Goal: Information Seeking & Learning: Learn about a topic

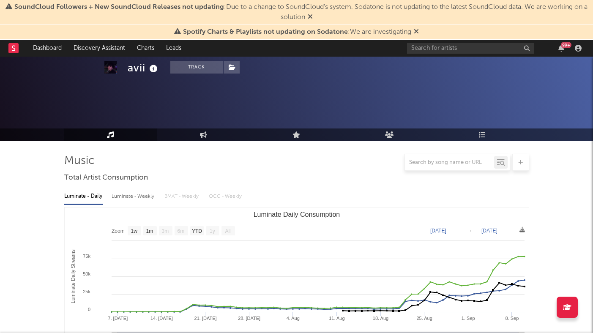
select select "1w"
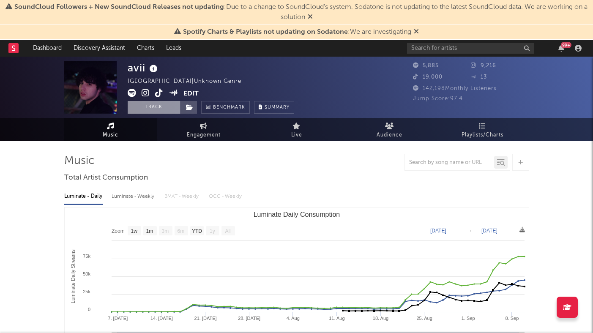
click at [164, 110] on button "Track" at bounding box center [154, 107] width 53 height 13
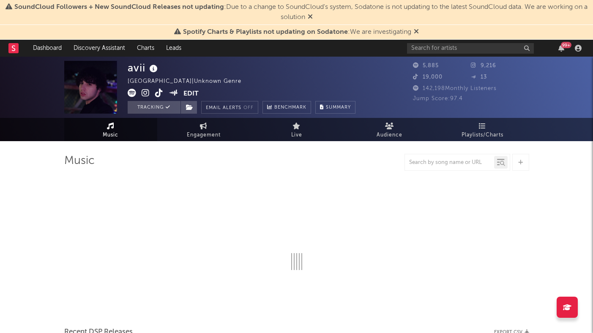
select select "1w"
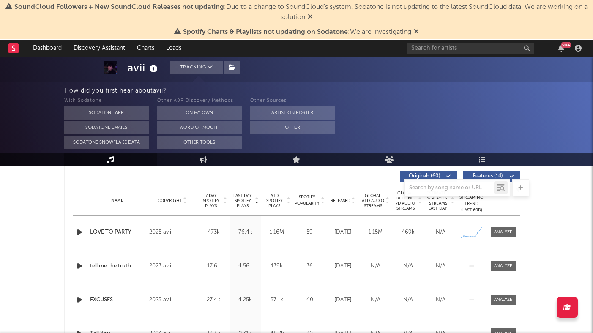
scroll to position [323, 0]
click at [502, 263] on div at bounding box center [503, 265] width 18 height 6
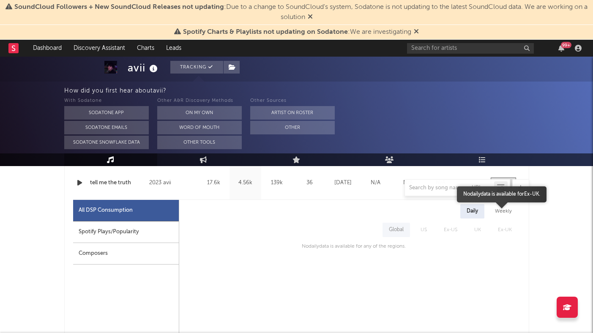
scroll to position [401, 0]
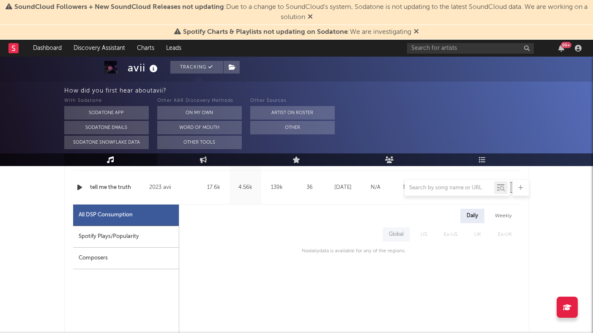
click at [503, 217] on div "Weekly" at bounding box center [504, 216] width 30 height 14
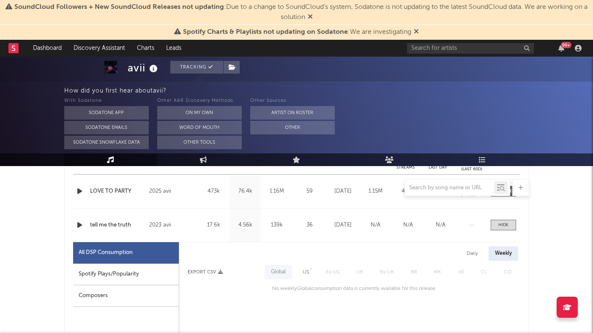
scroll to position [353, 0]
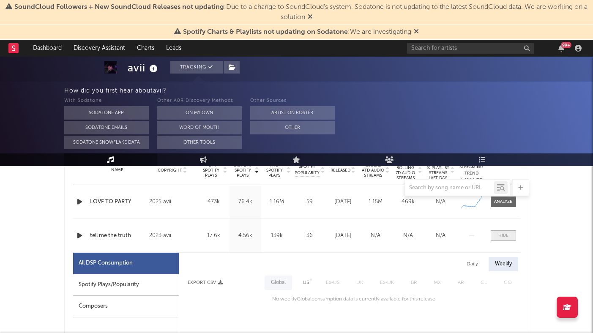
click at [501, 236] on div at bounding box center [504, 236] width 10 height 6
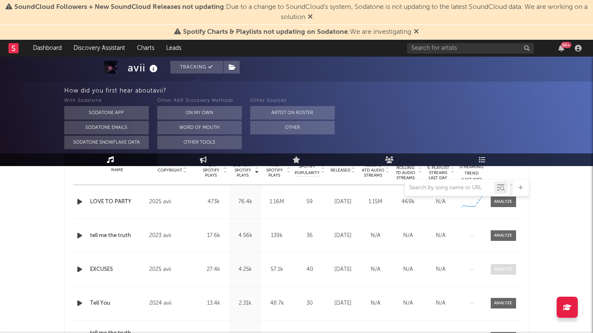
click at [499, 270] on div at bounding box center [503, 269] width 18 height 6
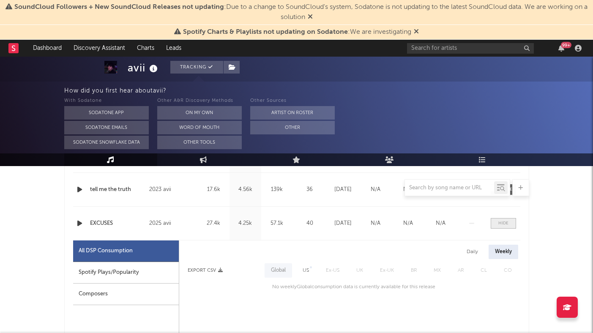
scroll to position [396, 0]
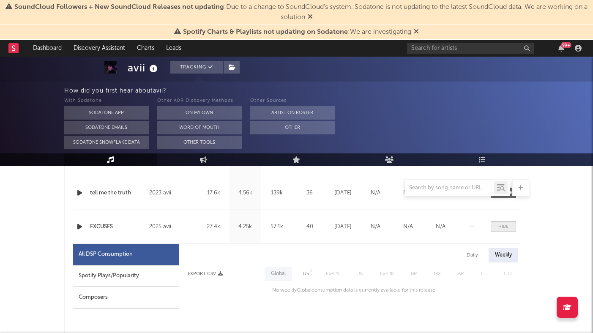
click at [504, 226] on div at bounding box center [504, 227] width 10 height 6
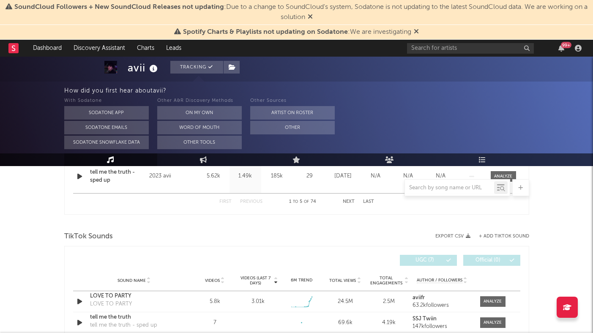
scroll to position [530, 0]
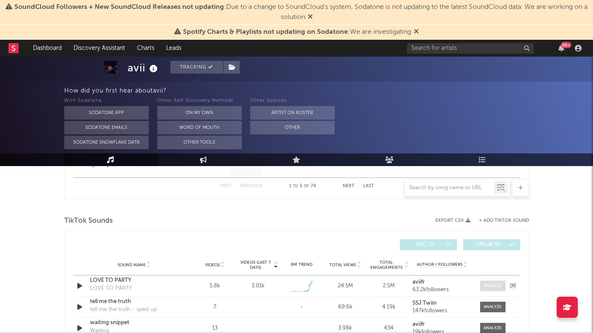
click at [487, 287] on div at bounding box center [493, 286] width 18 height 6
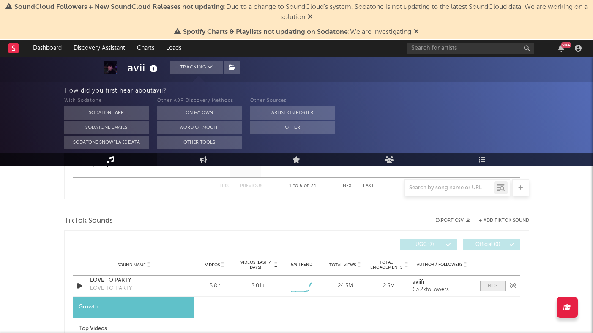
select select "1w"
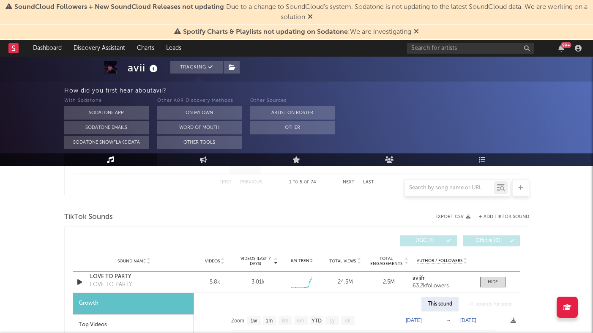
scroll to position [519, 0]
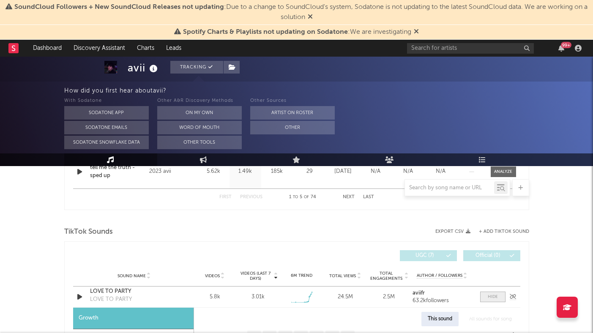
click at [491, 297] on div at bounding box center [493, 297] width 10 height 6
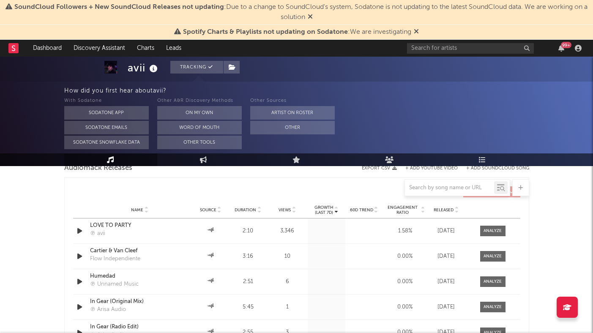
scroll to position [967, 0]
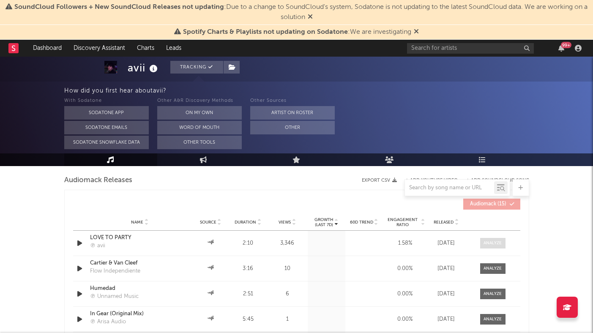
click at [491, 243] on div at bounding box center [493, 243] width 18 height 6
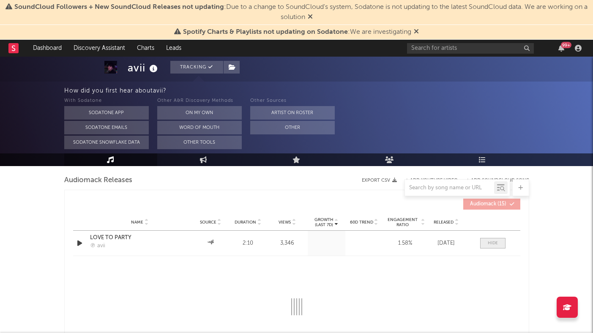
select select "1w"
click at [491, 243] on div at bounding box center [493, 243] width 10 height 6
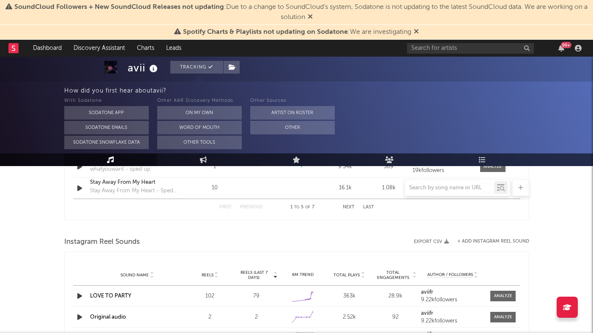
scroll to position [710, 0]
